Goal: Navigation & Orientation: Find specific page/section

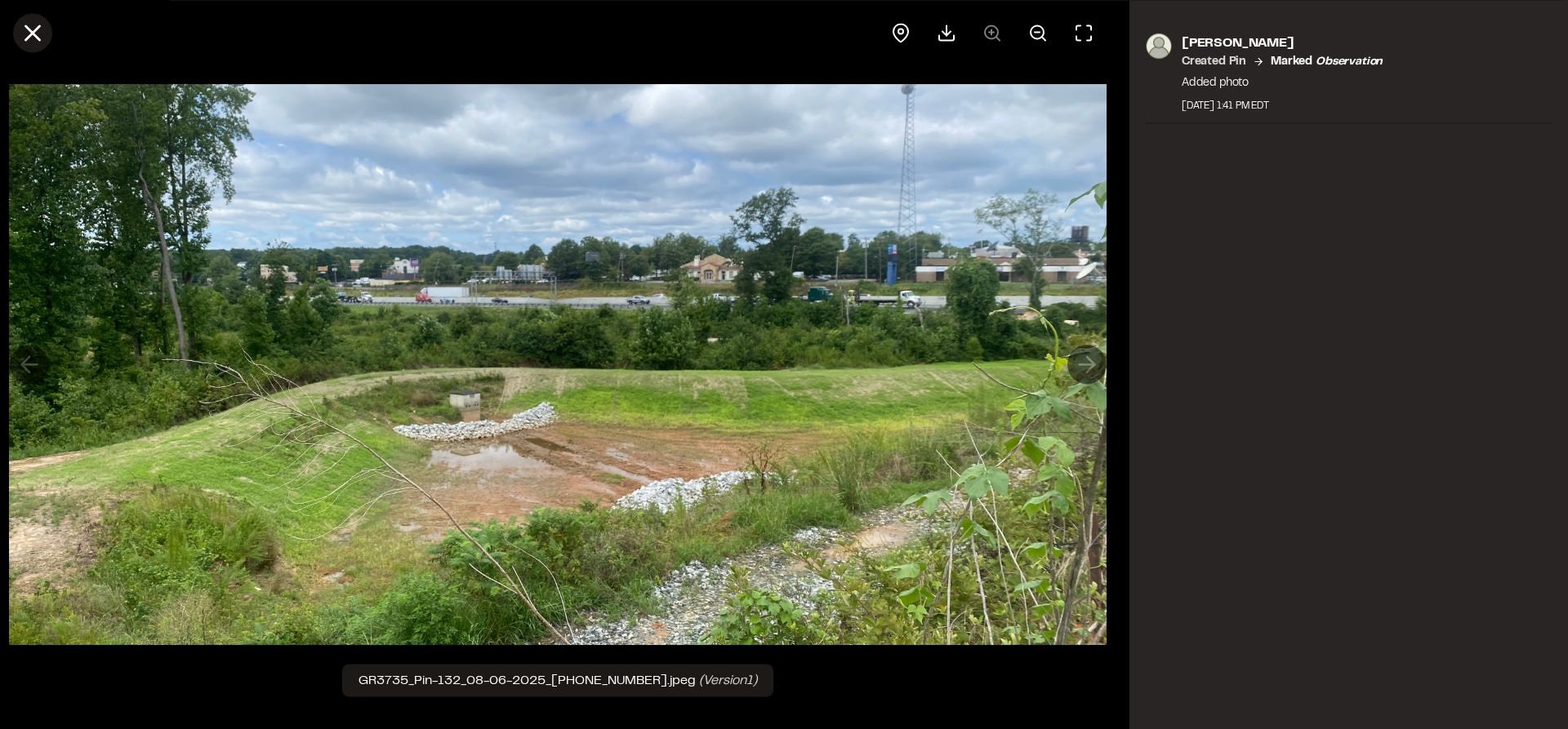
click at [42, 37] on icon at bounding box center [32, 32] width 28 height 28
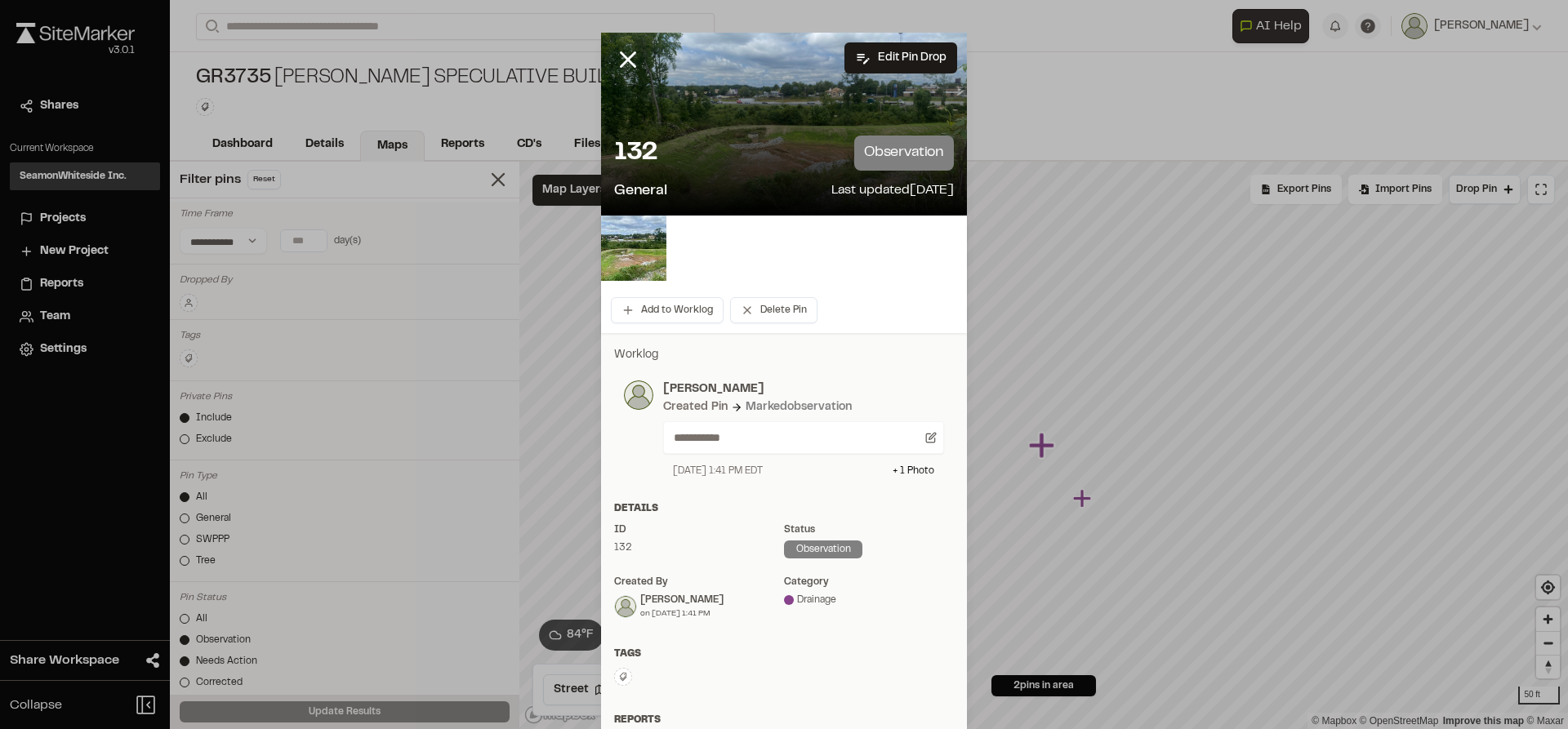
click at [637, 58] on div at bounding box center [641, 72] width 78 height 78
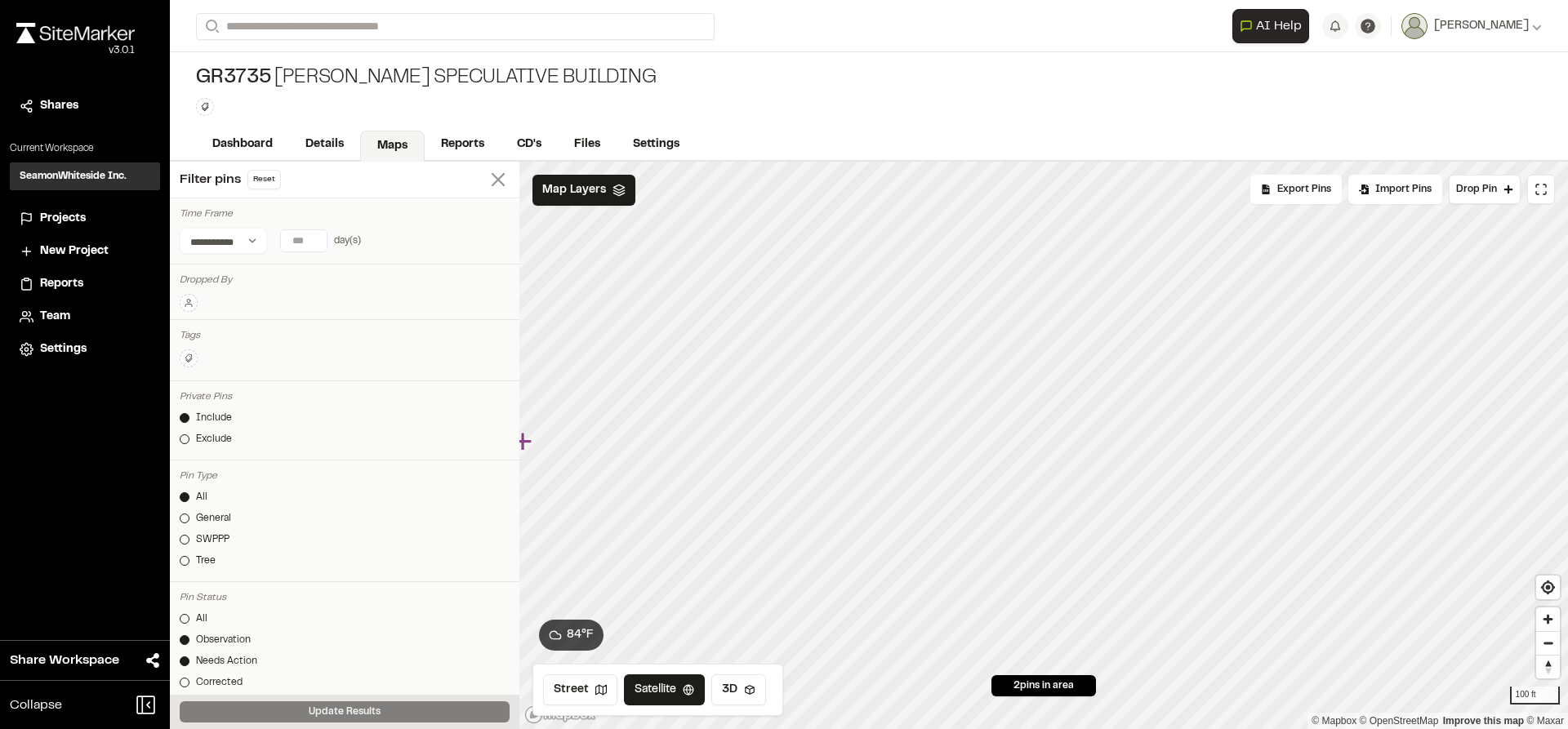
click at [493, 181] on line at bounding box center [498, 179] width 11 height 11
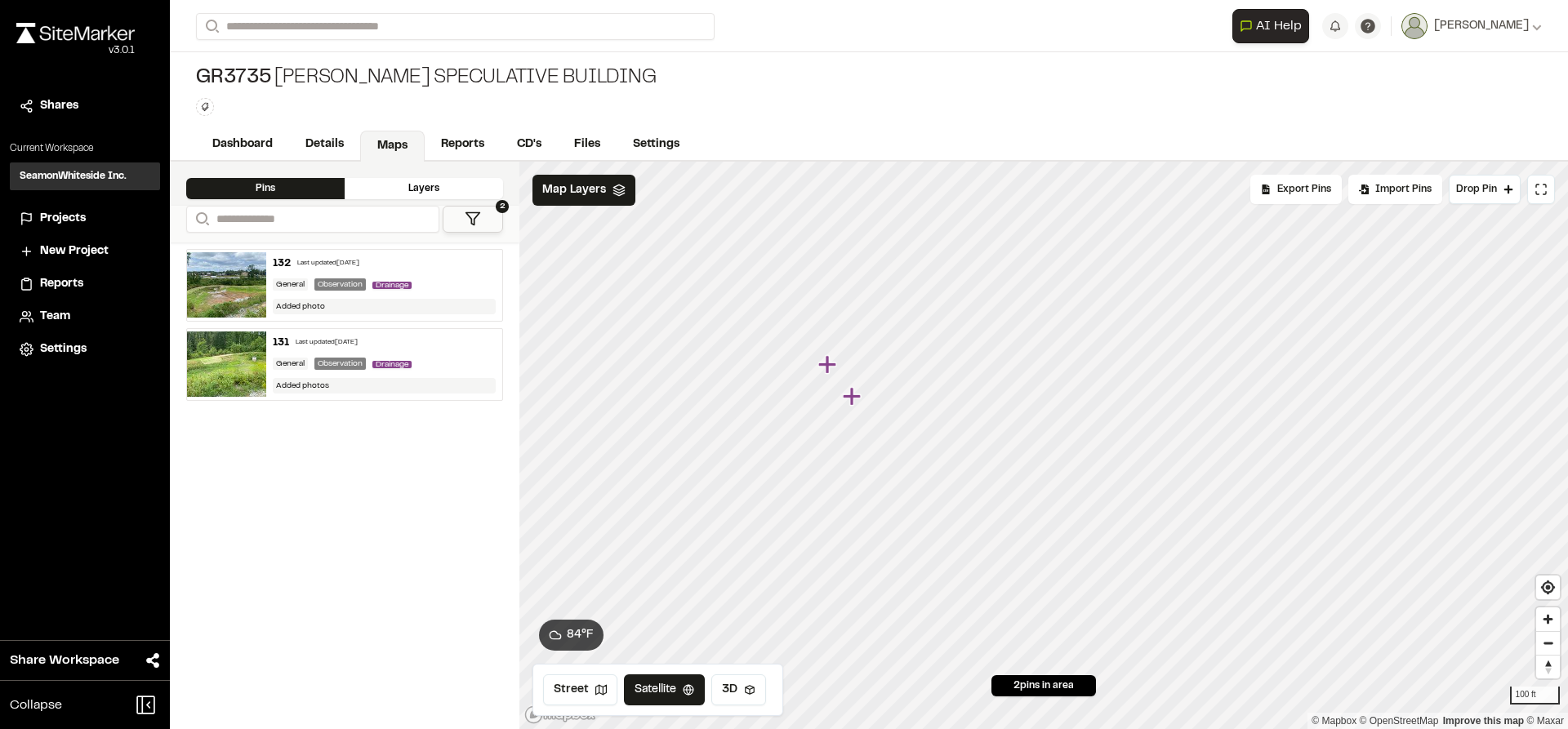
click at [826, 368] on icon "Map marker" at bounding box center [827, 364] width 18 height 18
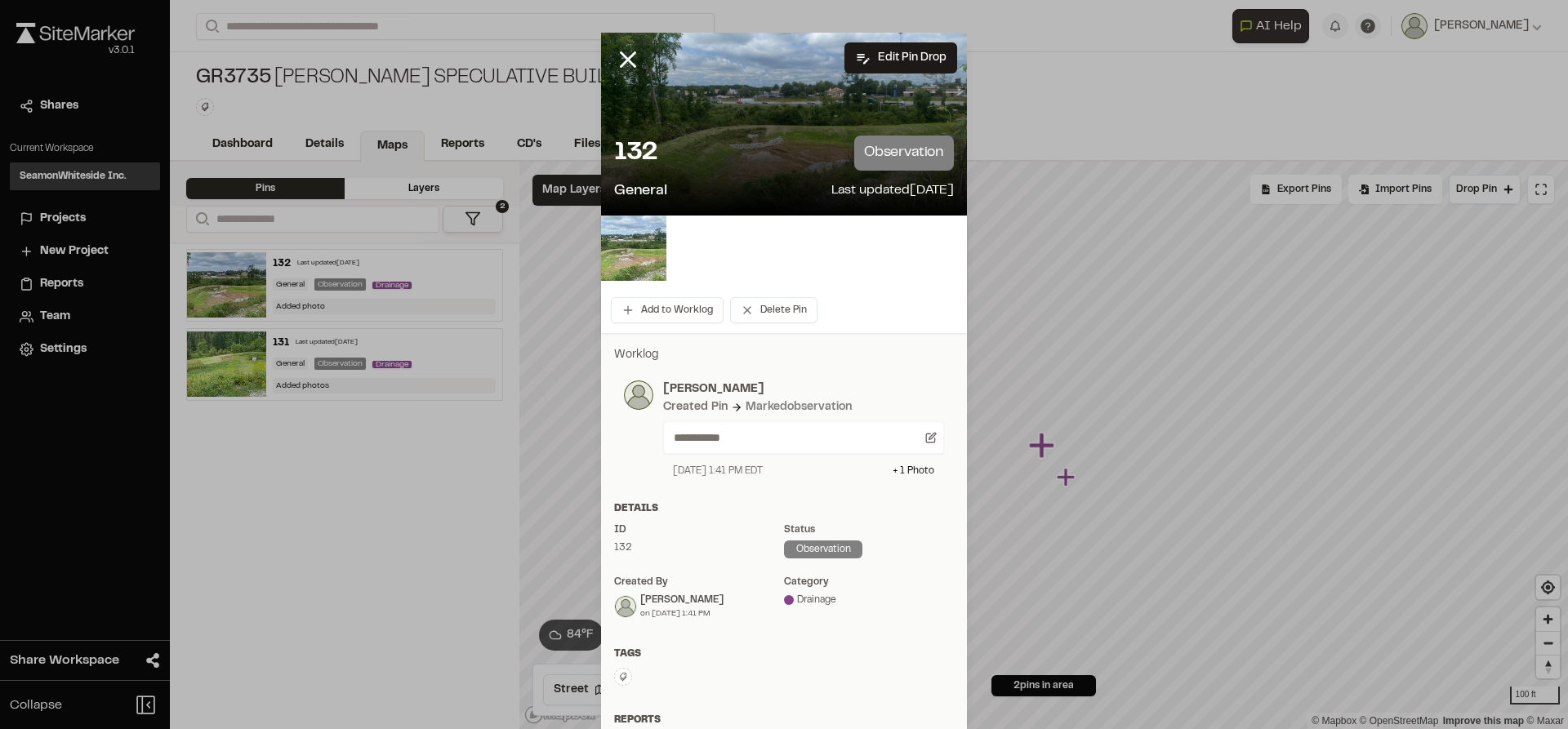
click at [619, 261] on img at bounding box center [634, 248] width 66 height 66
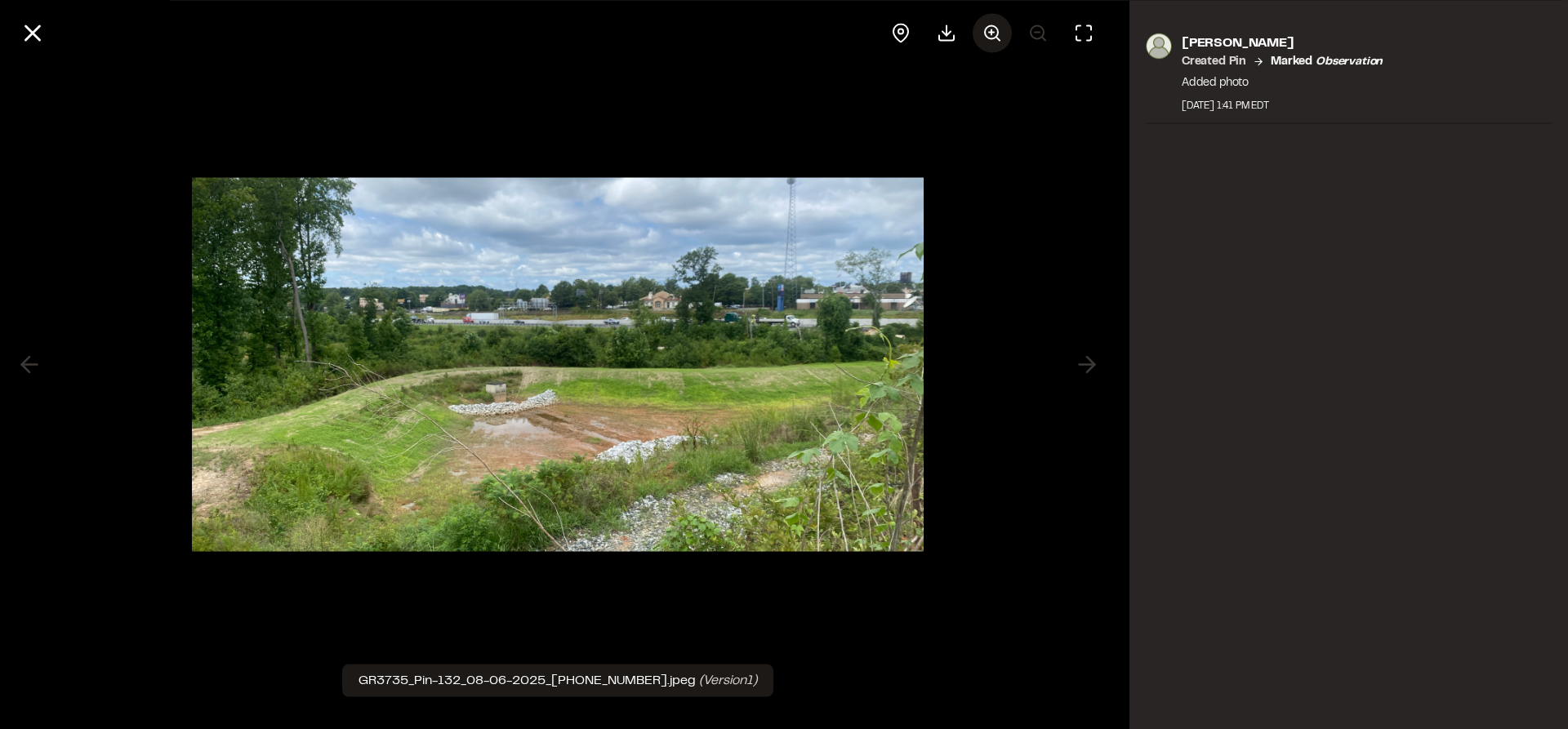
click at [994, 30] on icon at bounding box center [992, 32] width 20 height 20
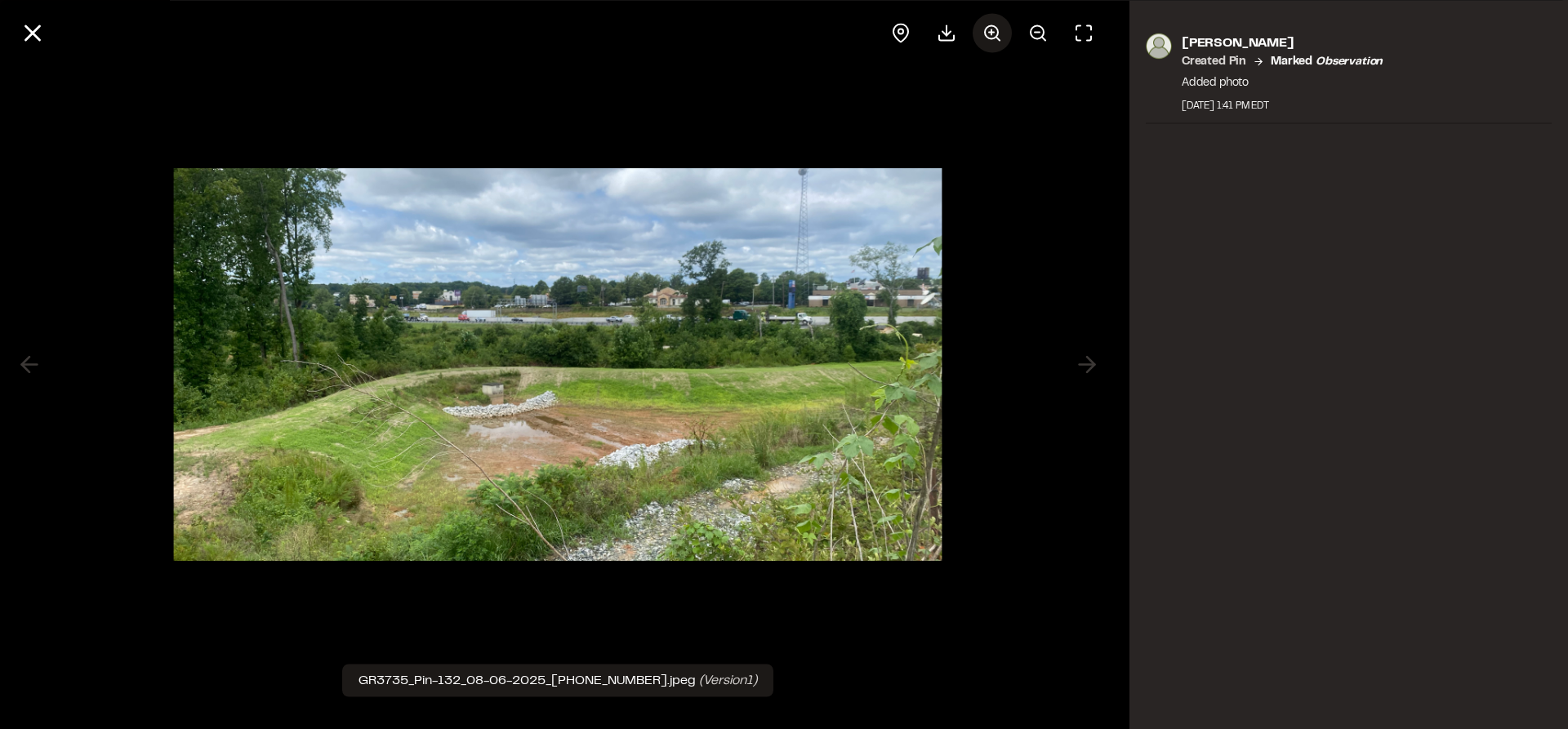
click at [994, 30] on icon at bounding box center [992, 32] width 20 height 20
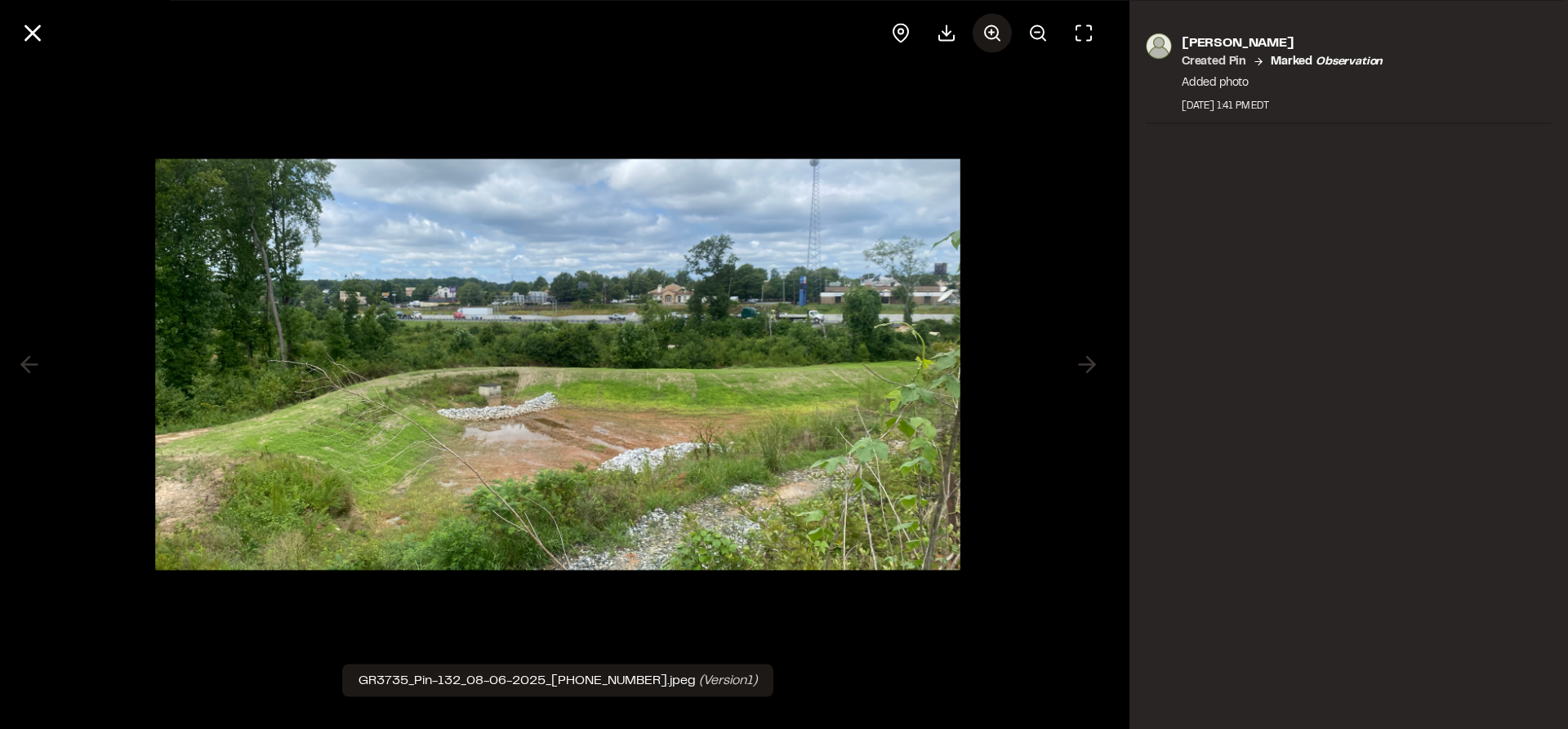
click at [994, 30] on icon at bounding box center [992, 32] width 20 height 20
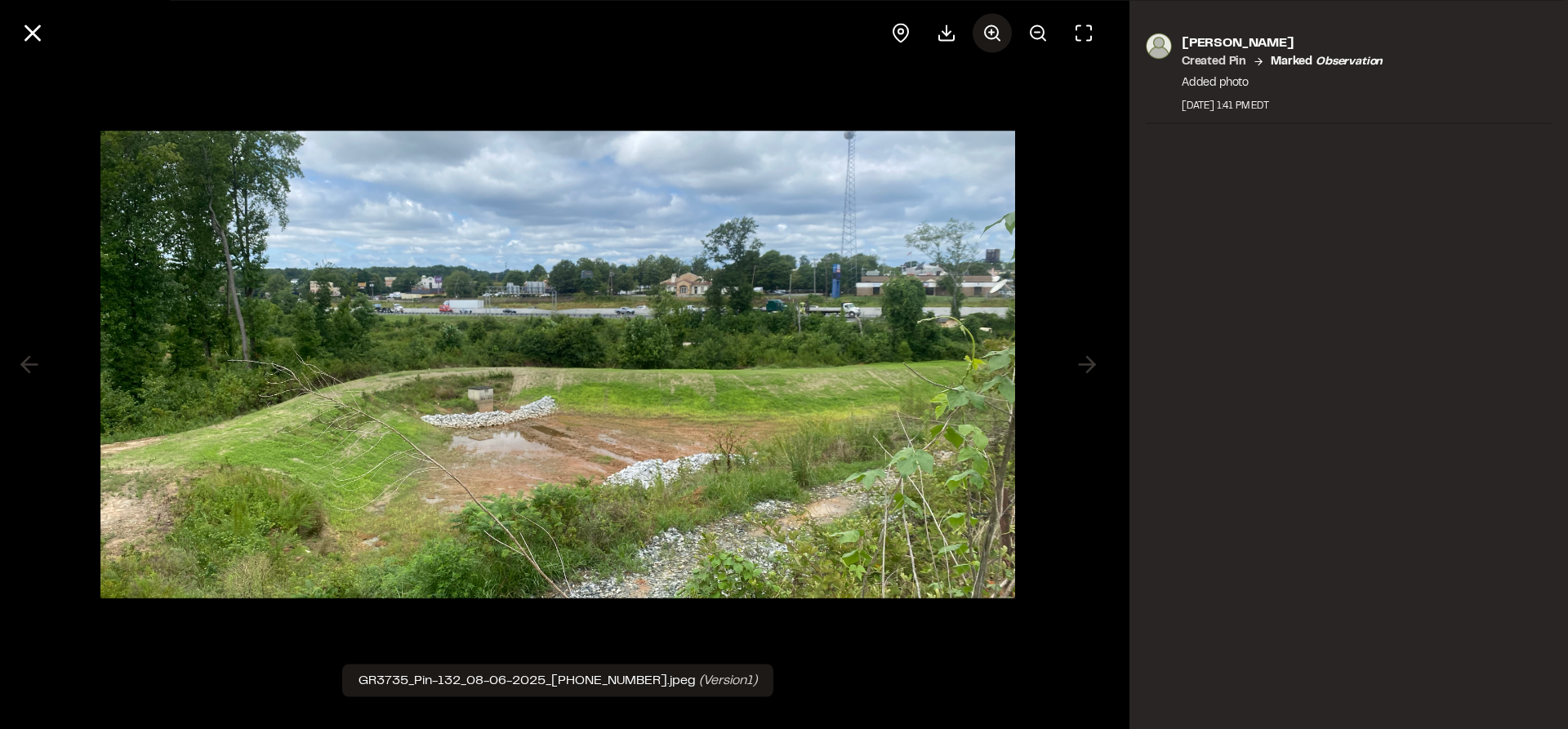
click at [994, 30] on icon at bounding box center [992, 32] width 20 height 20
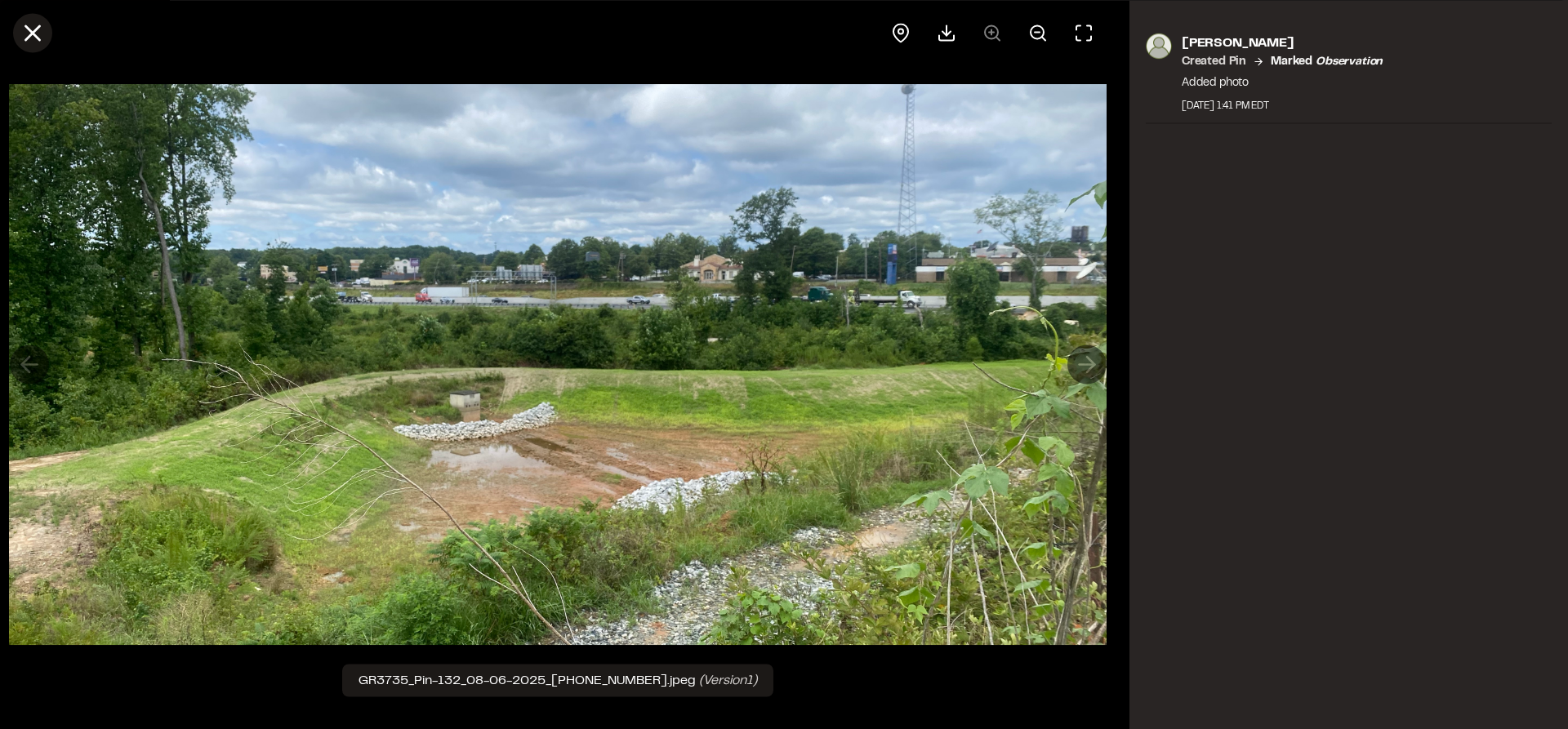
click at [38, 40] on line at bounding box center [33, 33] width 14 height 14
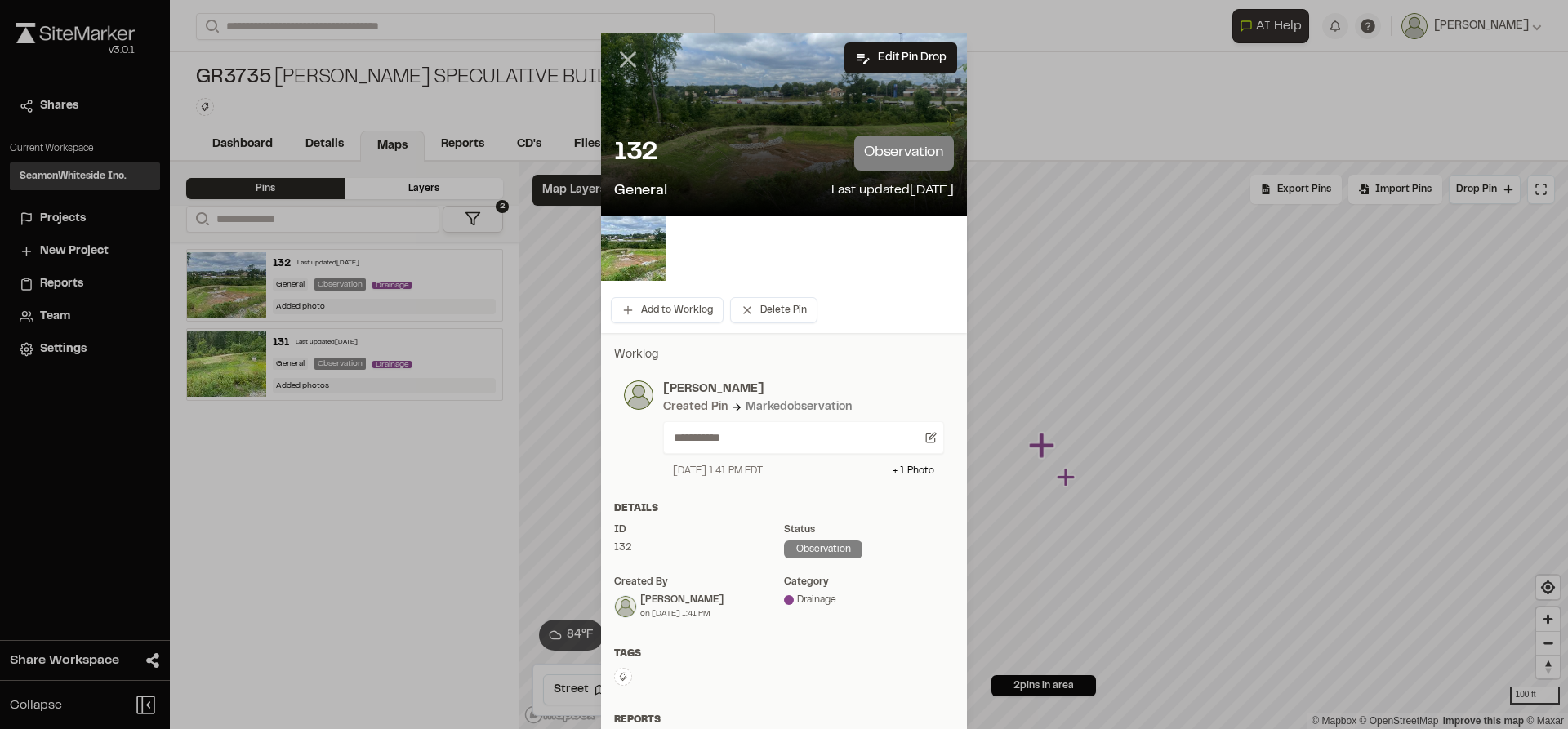
click at [621, 56] on icon at bounding box center [628, 60] width 28 height 28
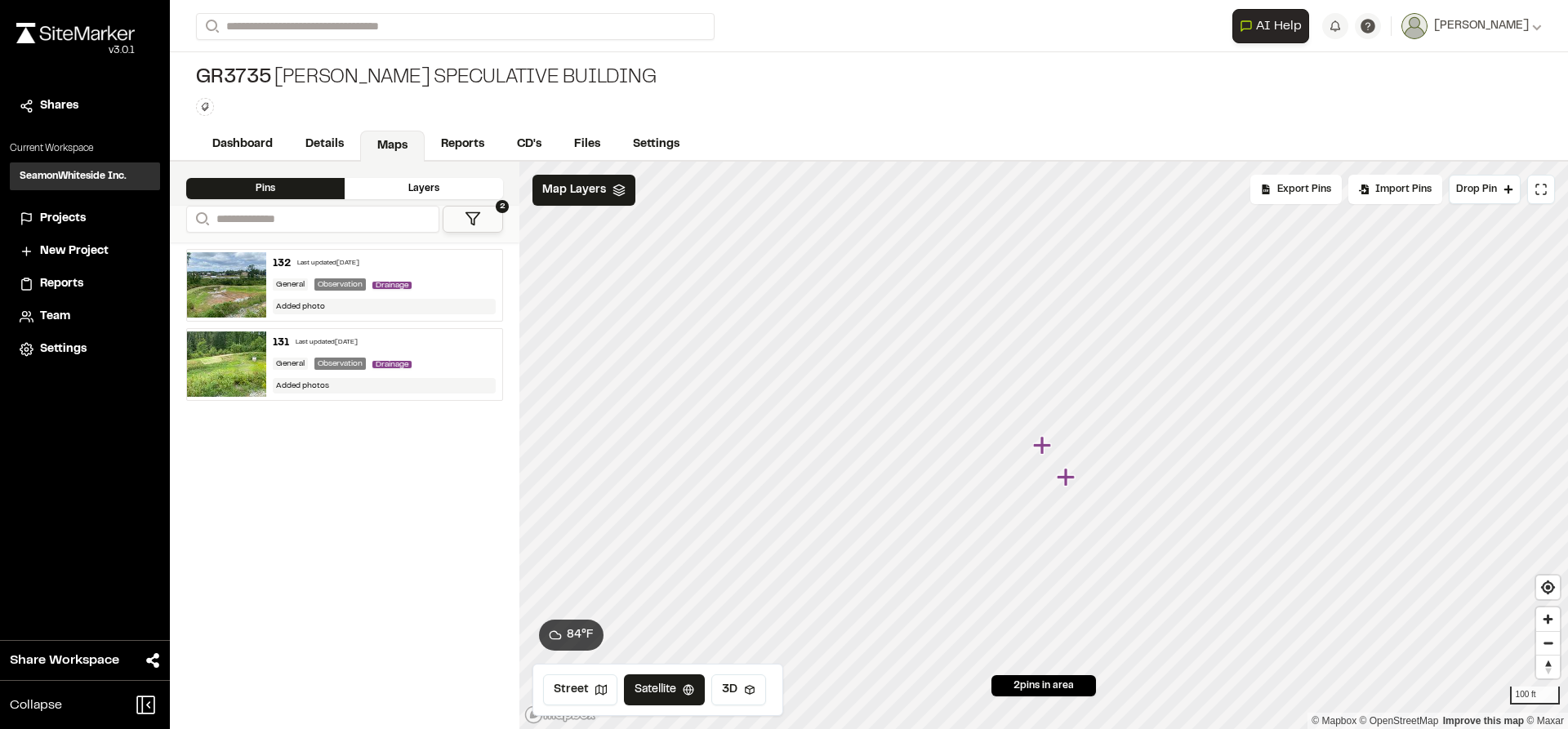
click at [1071, 481] on icon "Map marker" at bounding box center [1067, 477] width 21 height 21
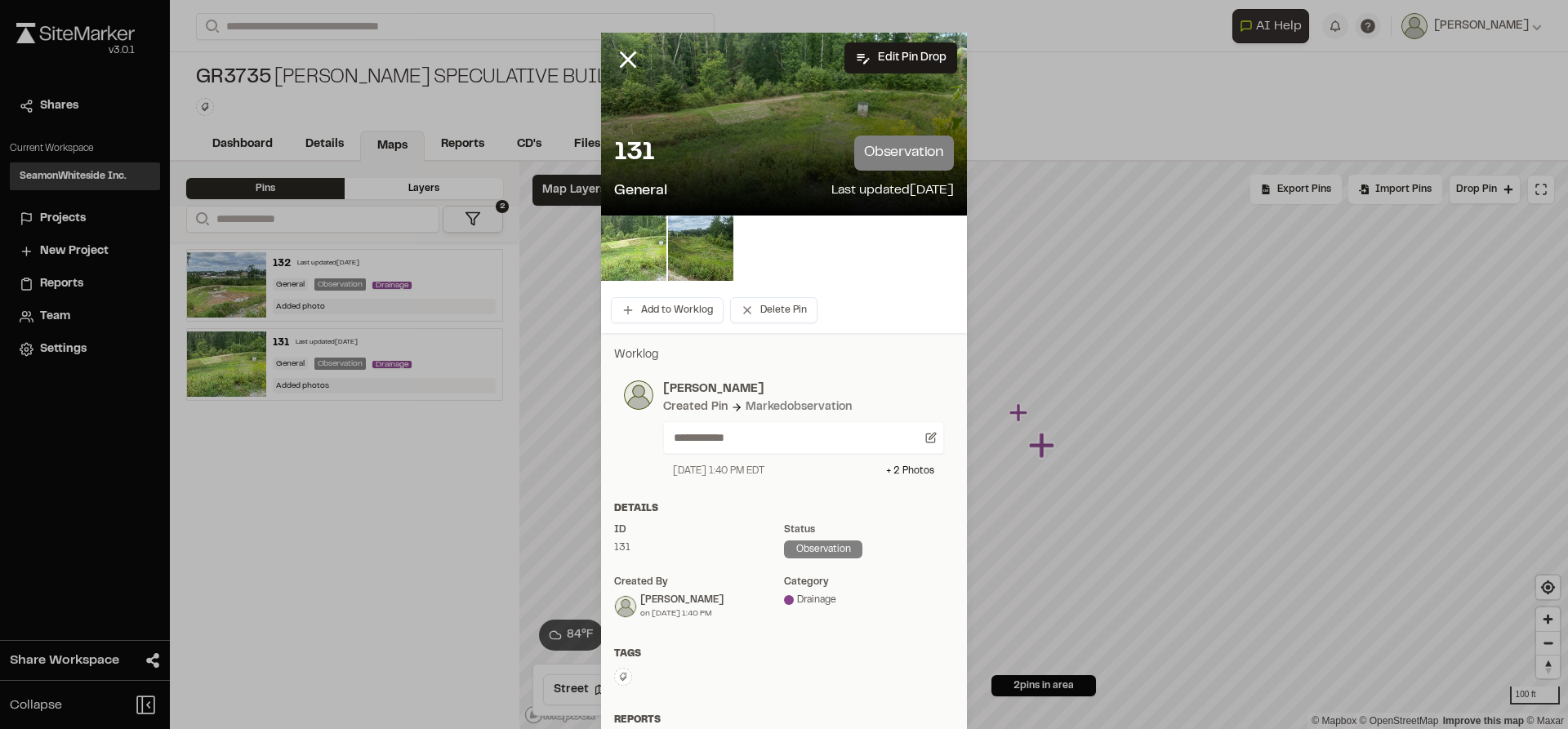
click at [643, 263] on img at bounding box center [634, 248] width 66 height 66
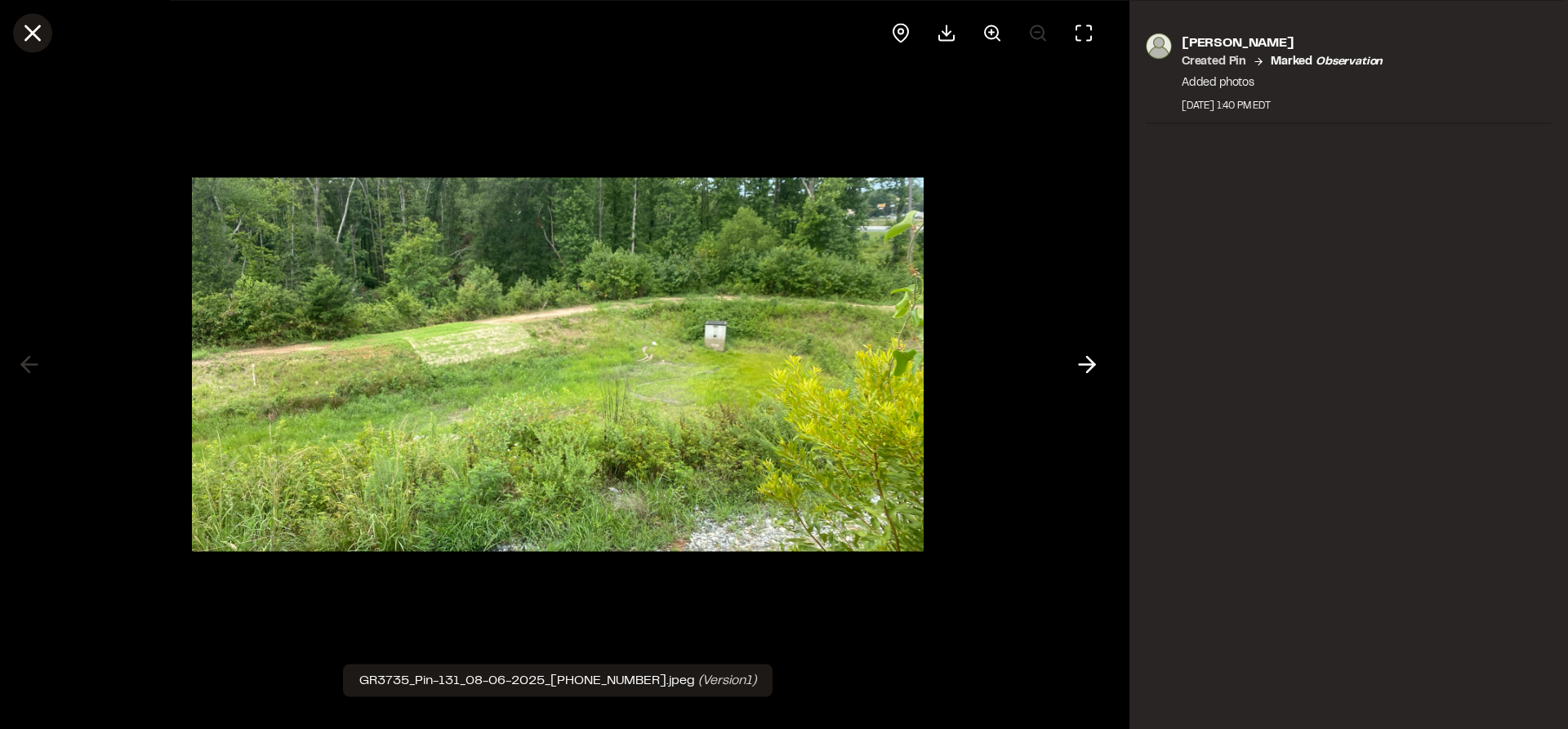
click at [45, 37] on icon at bounding box center [32, 32] width 28 height 28
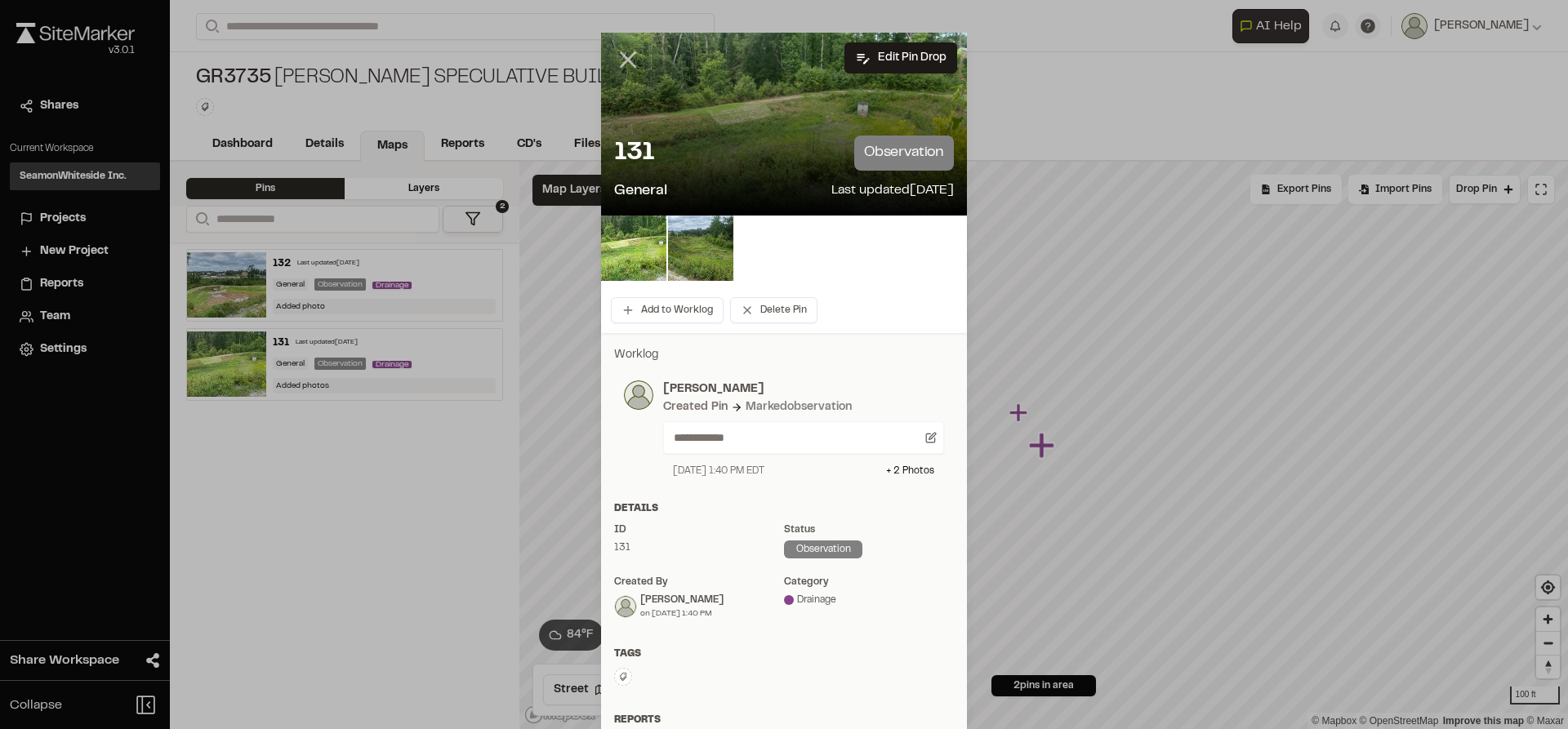
click at [618, 62] on icon at bounding box center [628, 60] width 28 height 28
